Goal: Find specific page/section: Find specific page/section

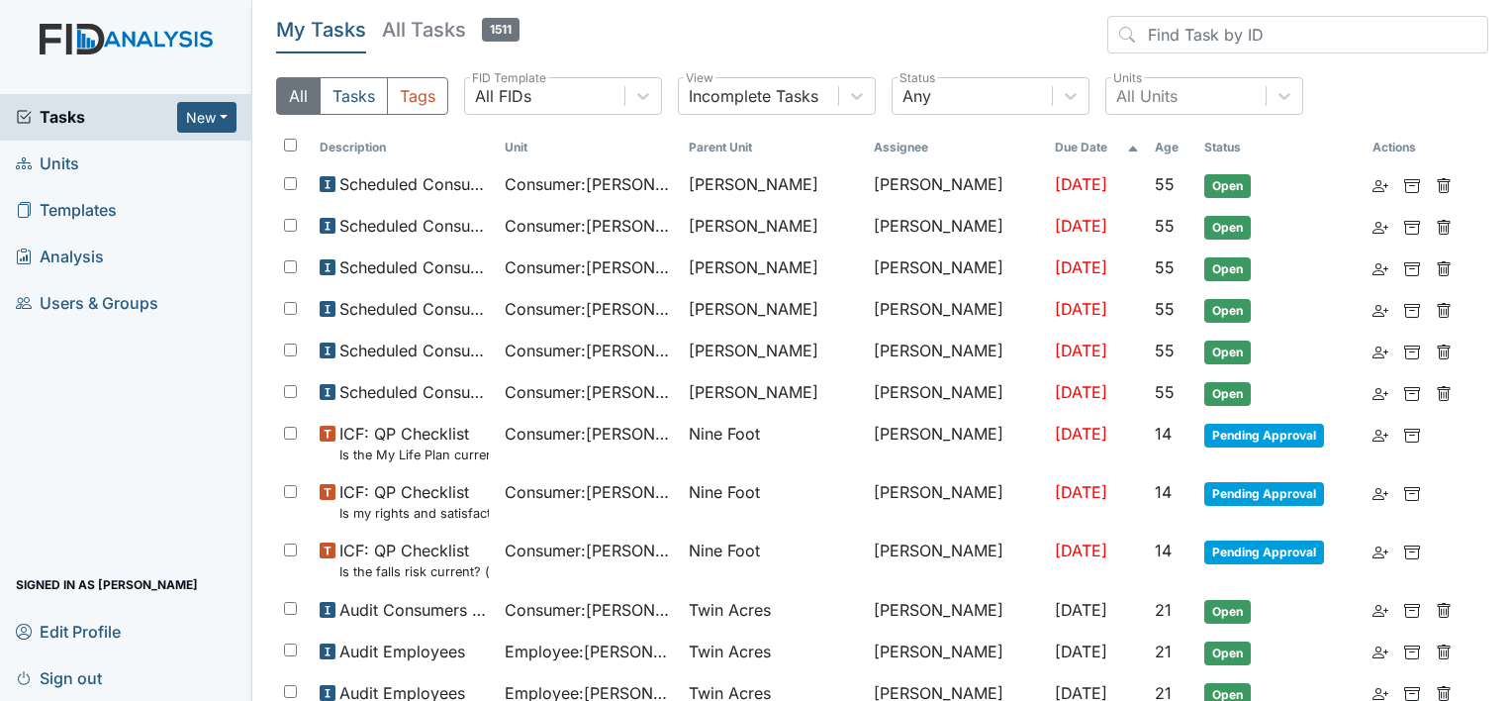
click at [103, 158] on link "Units" at bounding box center [126, 164] width 252 height 47
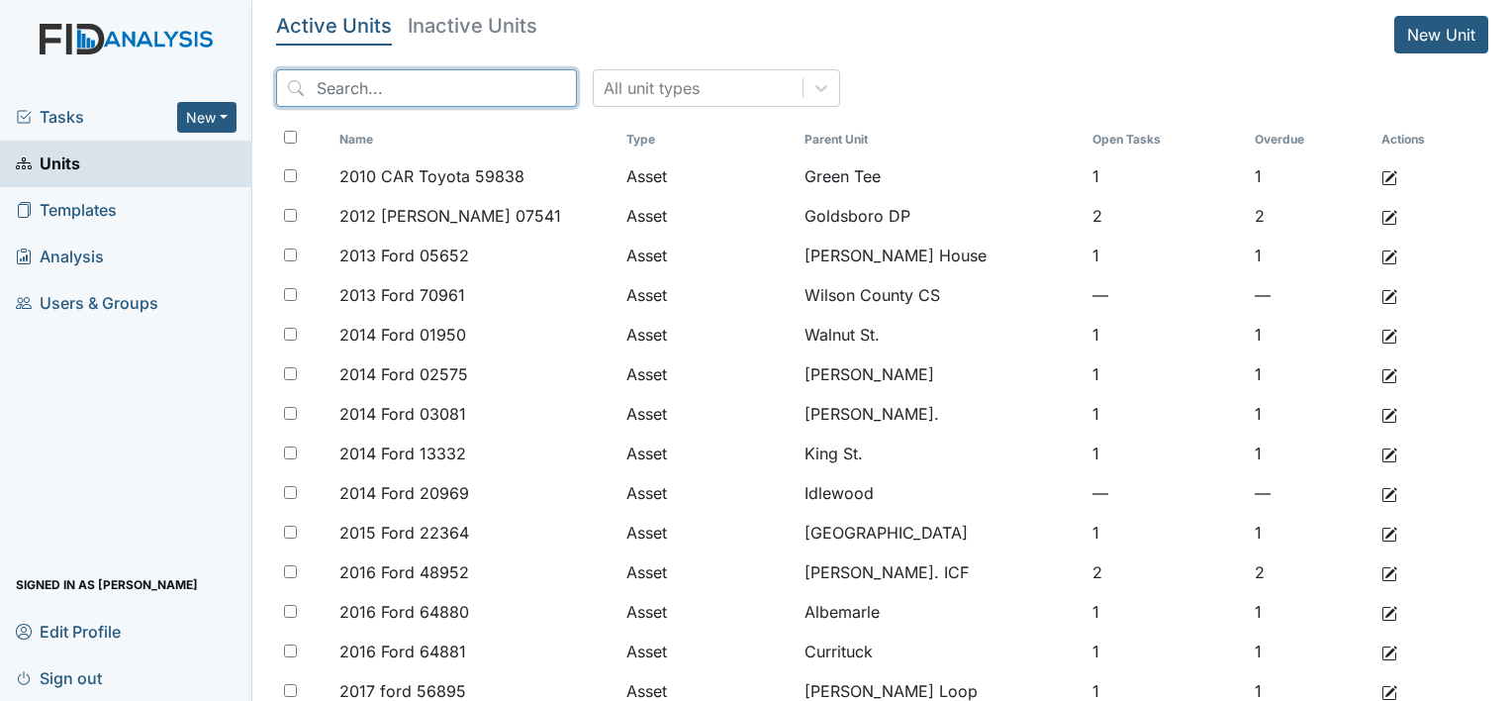
click at [337, 88] on input "search" at bounding box center [426, 88] width 301 height 38
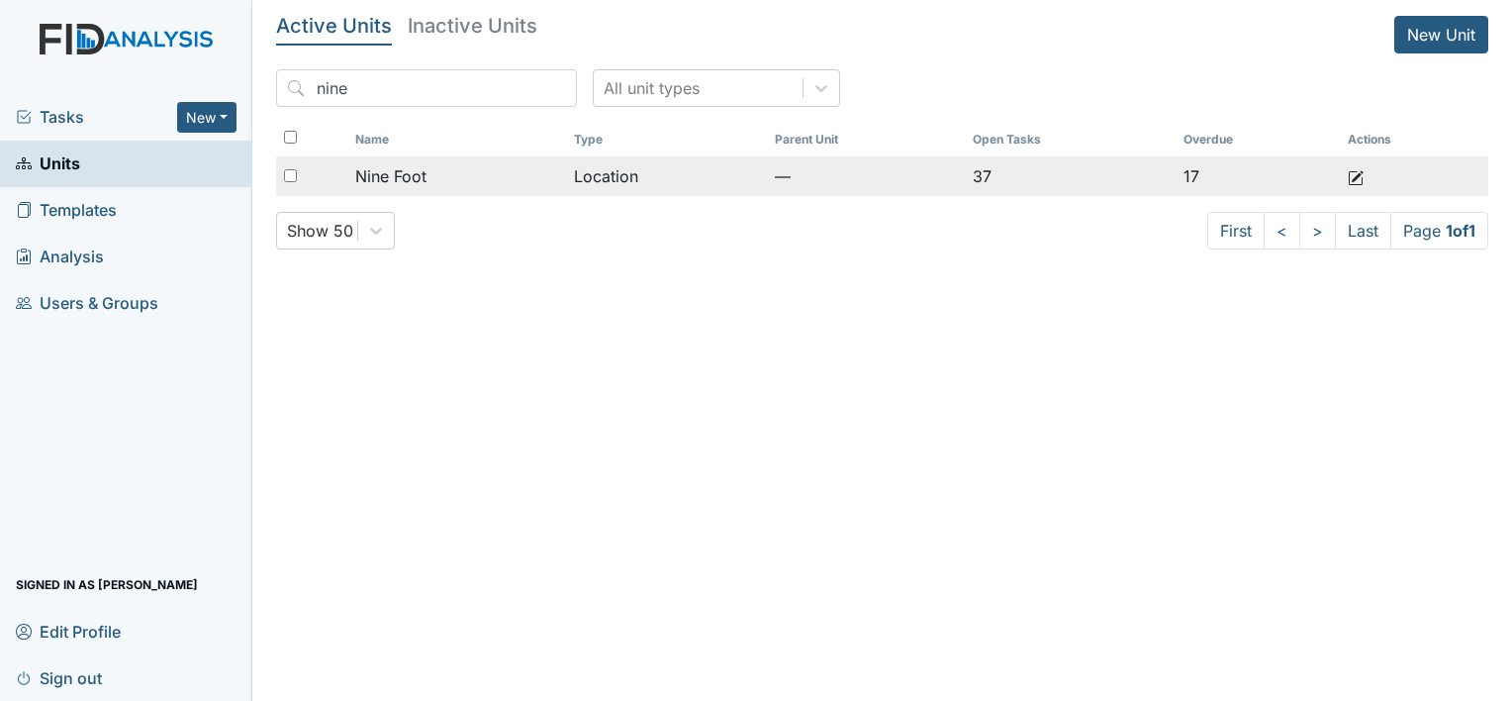
type input "nine"
click at [564, 166] on td "Nine Foot" at bounding box center [456, 176] width 219 height 40
